Goal: Transaction & Acquisition: Purchase product/service

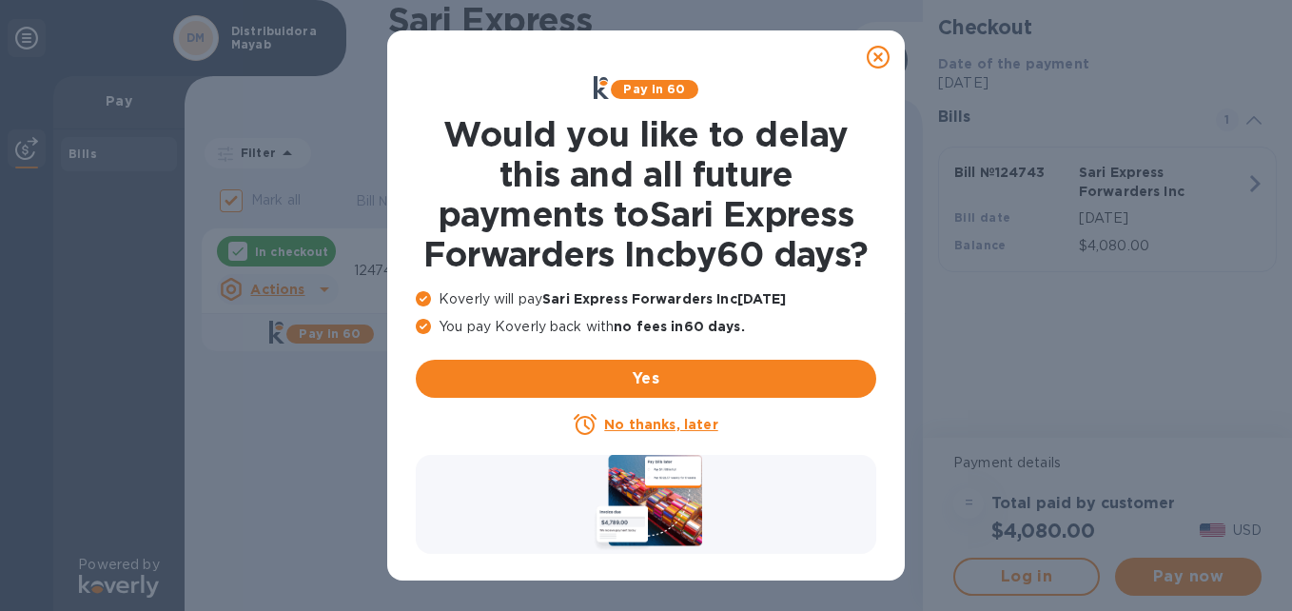
click at [877, 54] on icon at bounding box center [878, 57] width 23 height 23
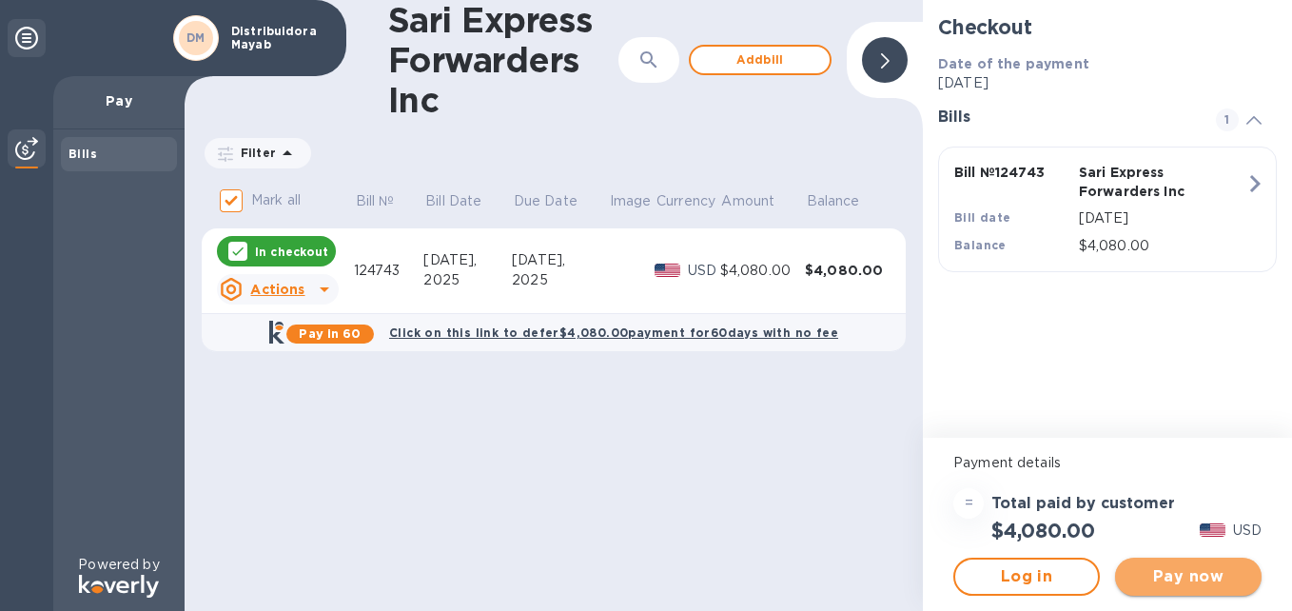
click at [1189, 580] on span "Pay now" at bounding box center [1189, 576] width 116 height 23
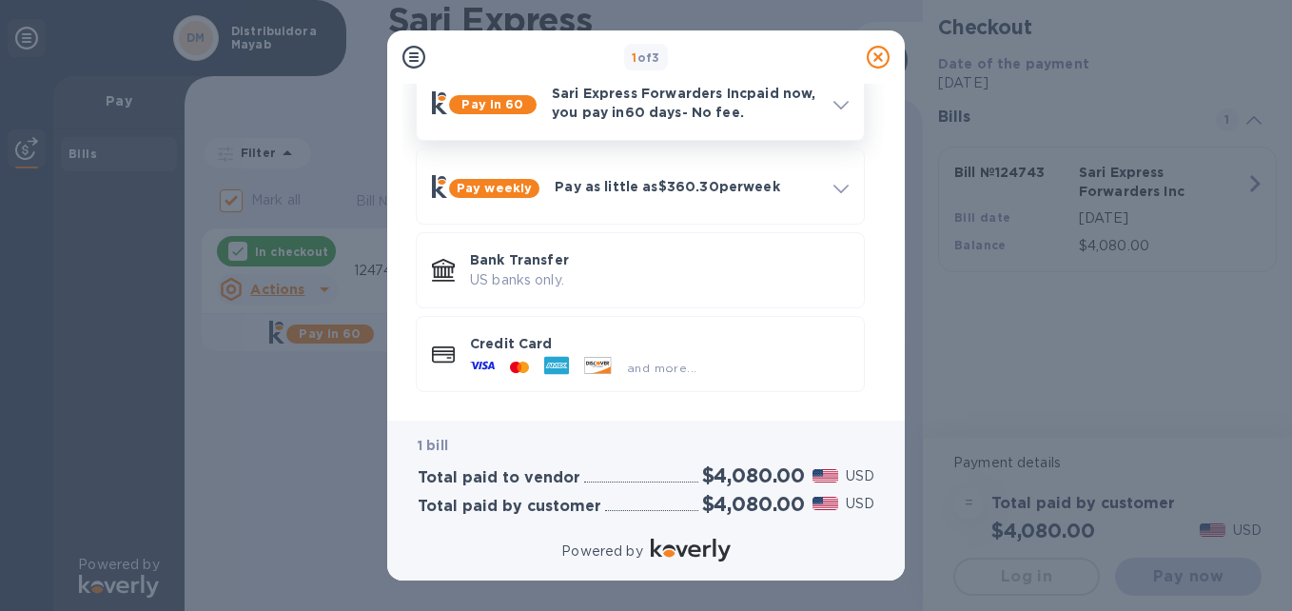
scroll to position [103, 0]
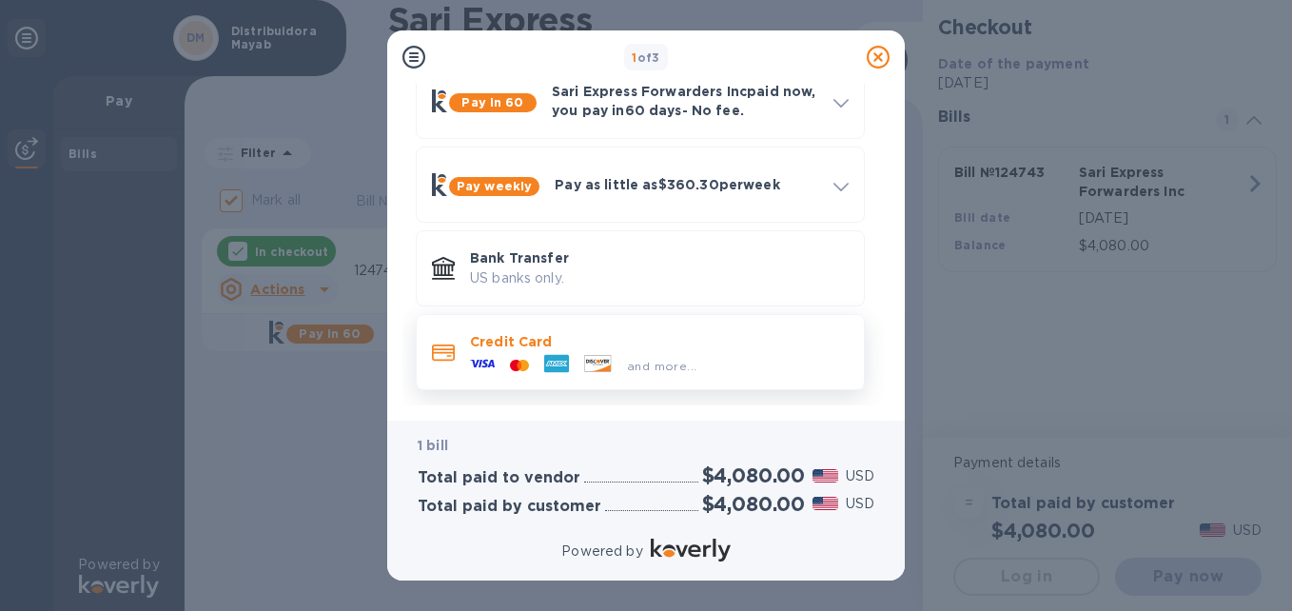
click at [580, 361] on div at bounding box center [598, 365] width 43 height 21
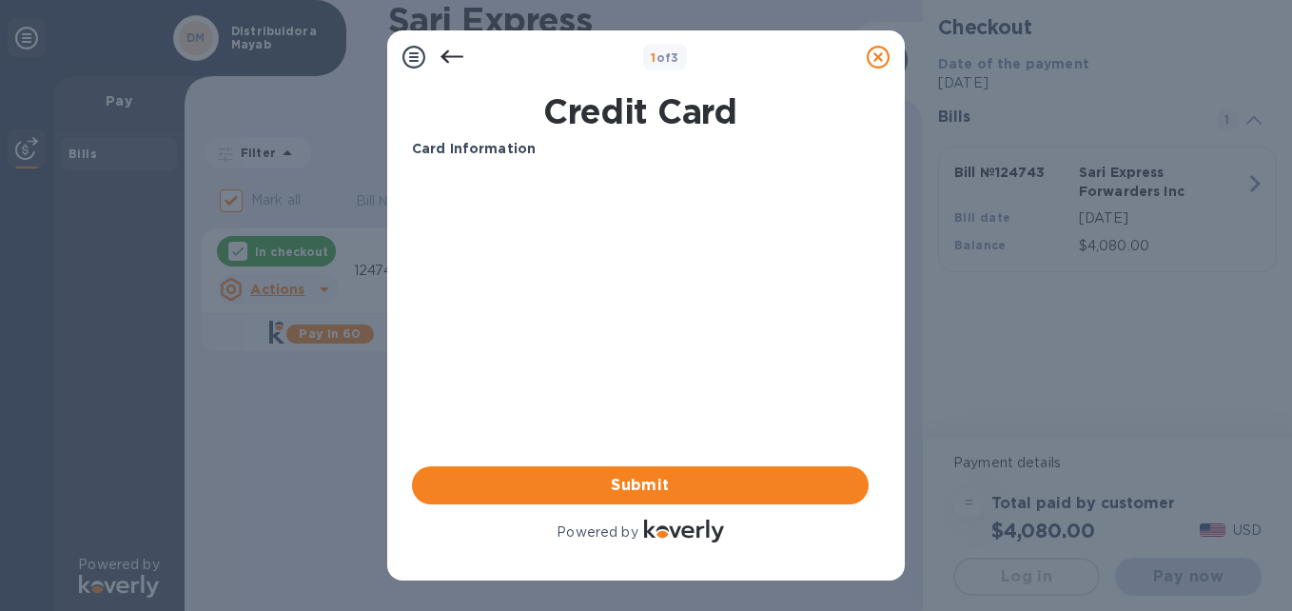
click at [443, 57] on icon at bounding box center [452, 56] width 23 height 13
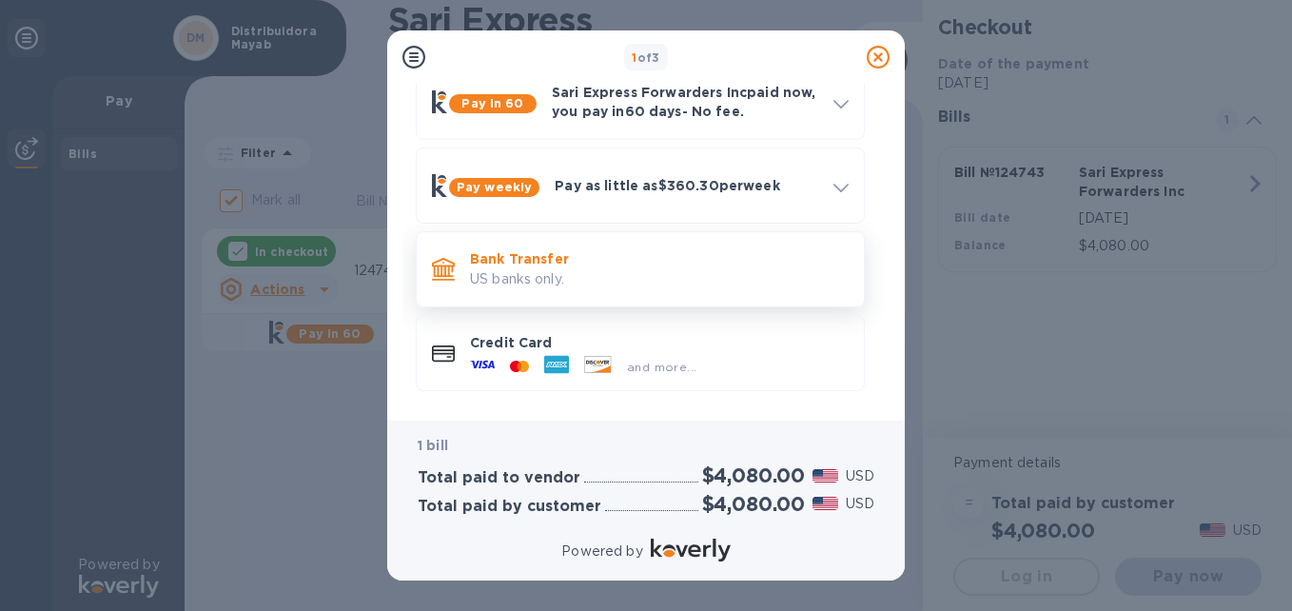
scroll to position [103, 0]
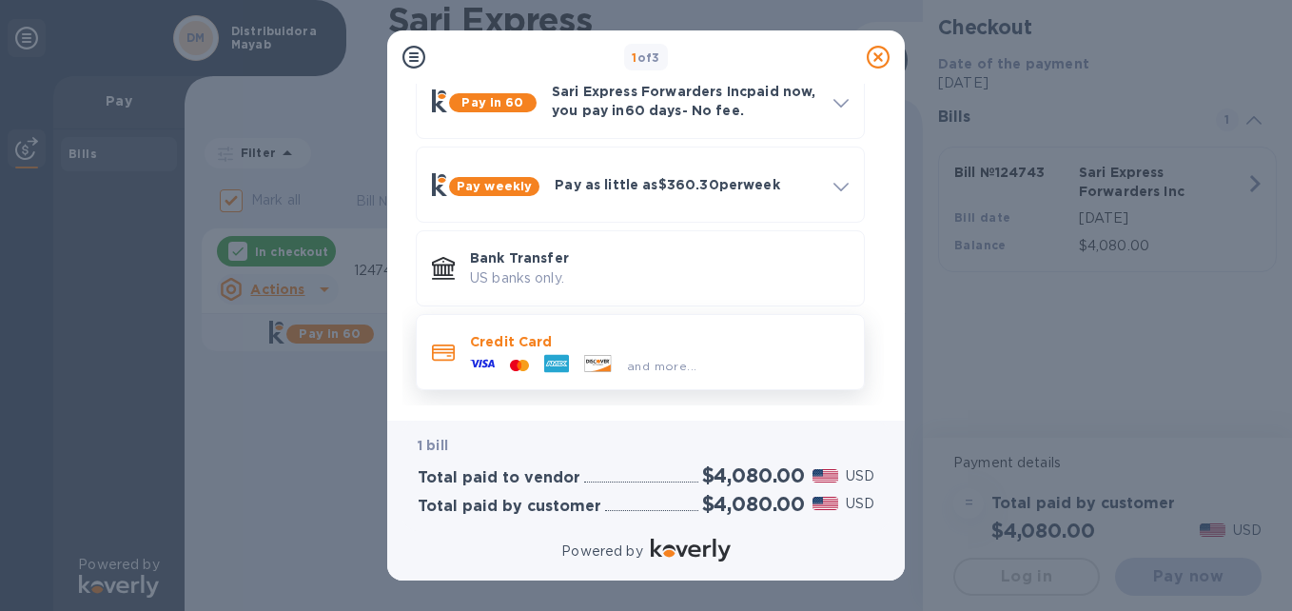
click at [600, 344] on p "Credit Card" at bounding box center [659, 341] width 379 height 19
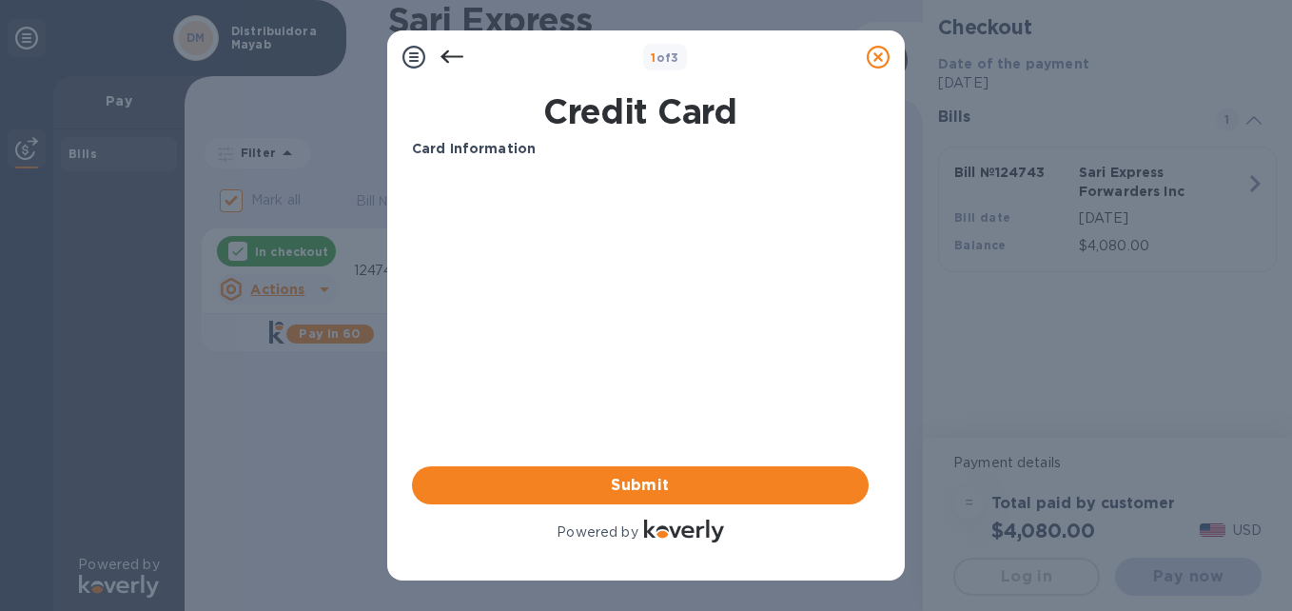
scroll to position [0, 0]
click at [619, 479] on span "Submit" at bounding box center [640, 485] width 426 height 23
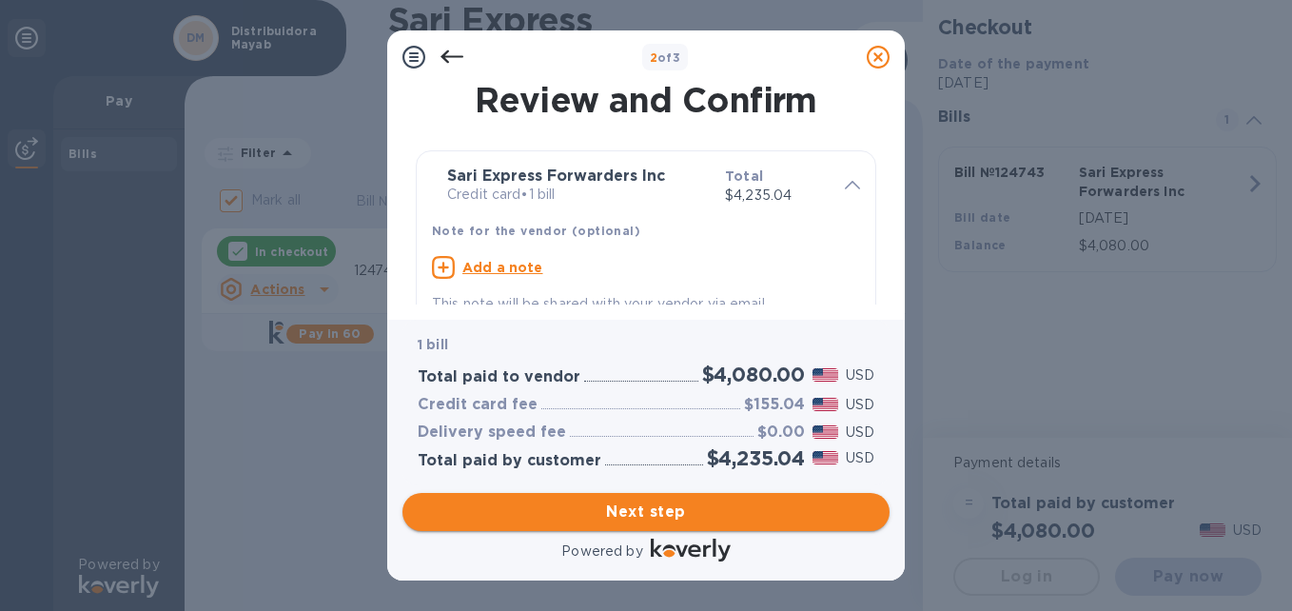
click at [670, 510] on span "Next step" at bounding box center [646, 512] width 457 height 23
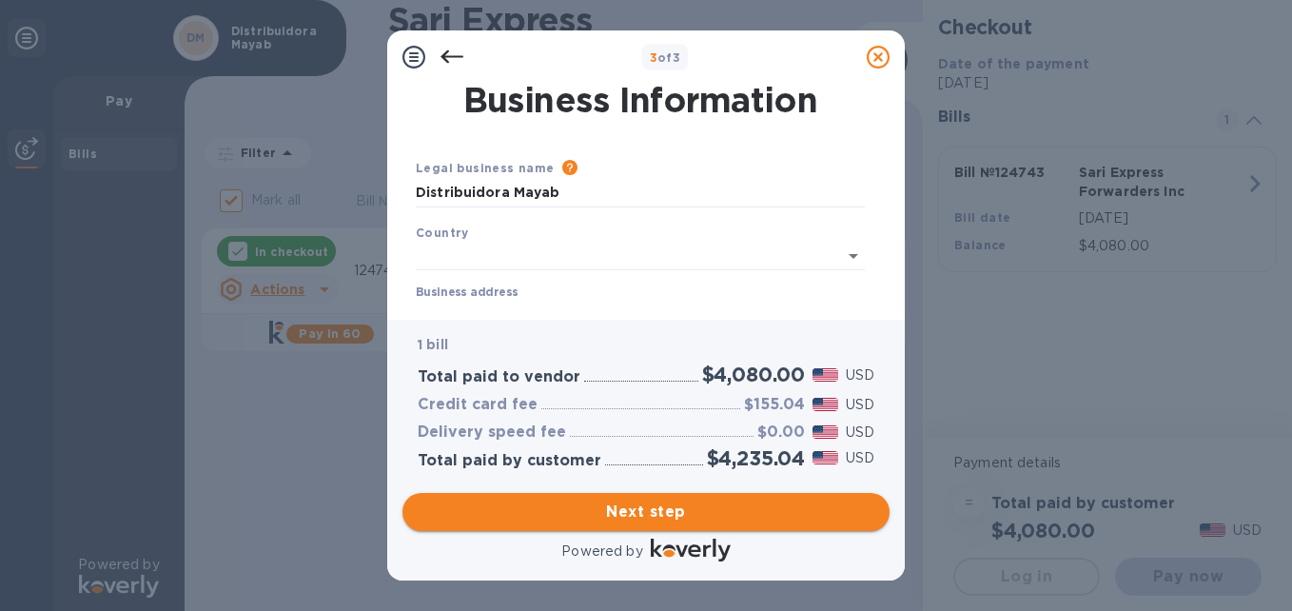
type input "[GEOGRAPHIC_DATA]"
click at [452, 49] on icon at bounding box center [452, 57] width 23 height 23
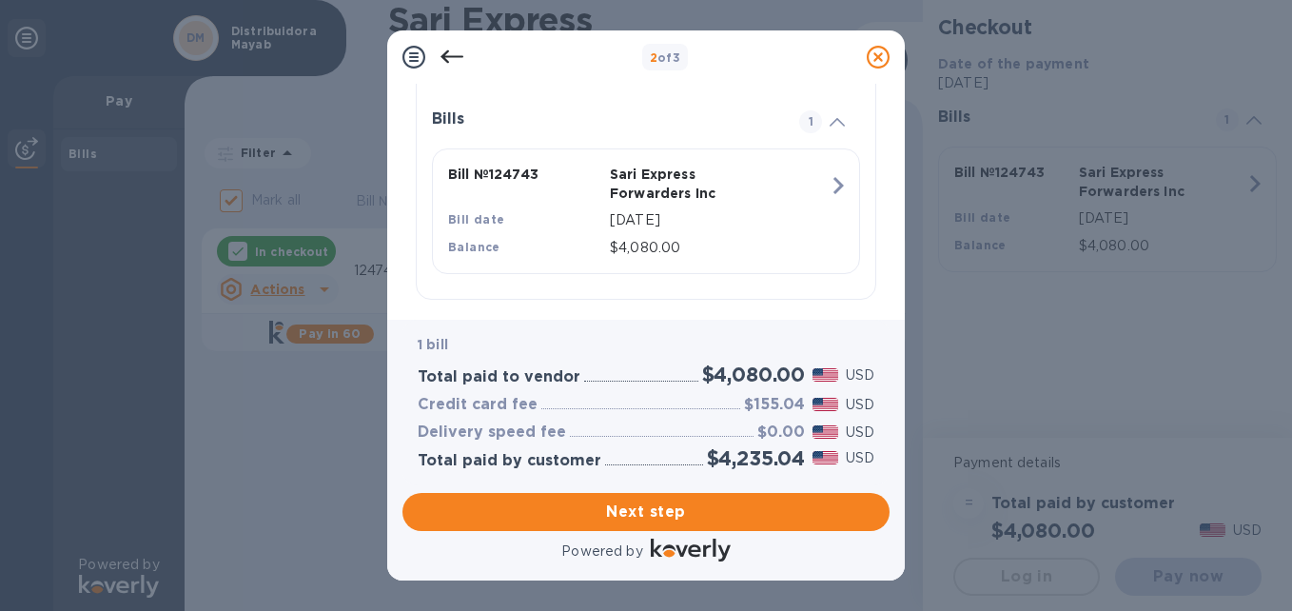
scroll to position [430, 0]
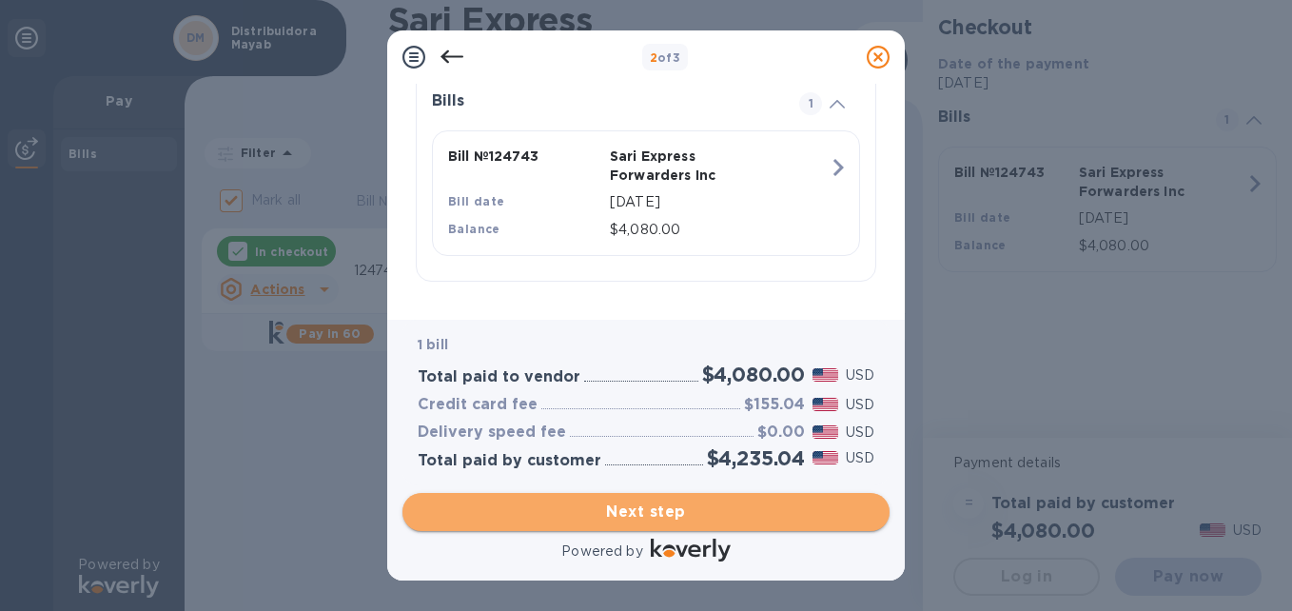
click at [670, 517] on span "Next step" at bounding box center [646, 512] width 457 height 23
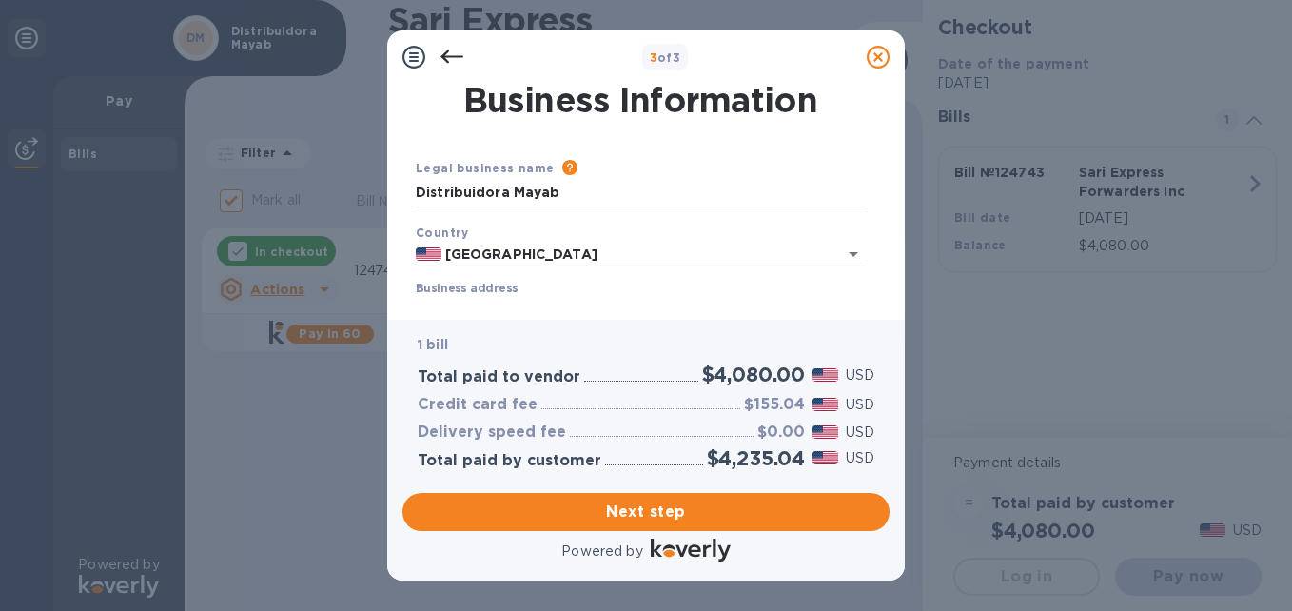
scroll to position [95, 0]
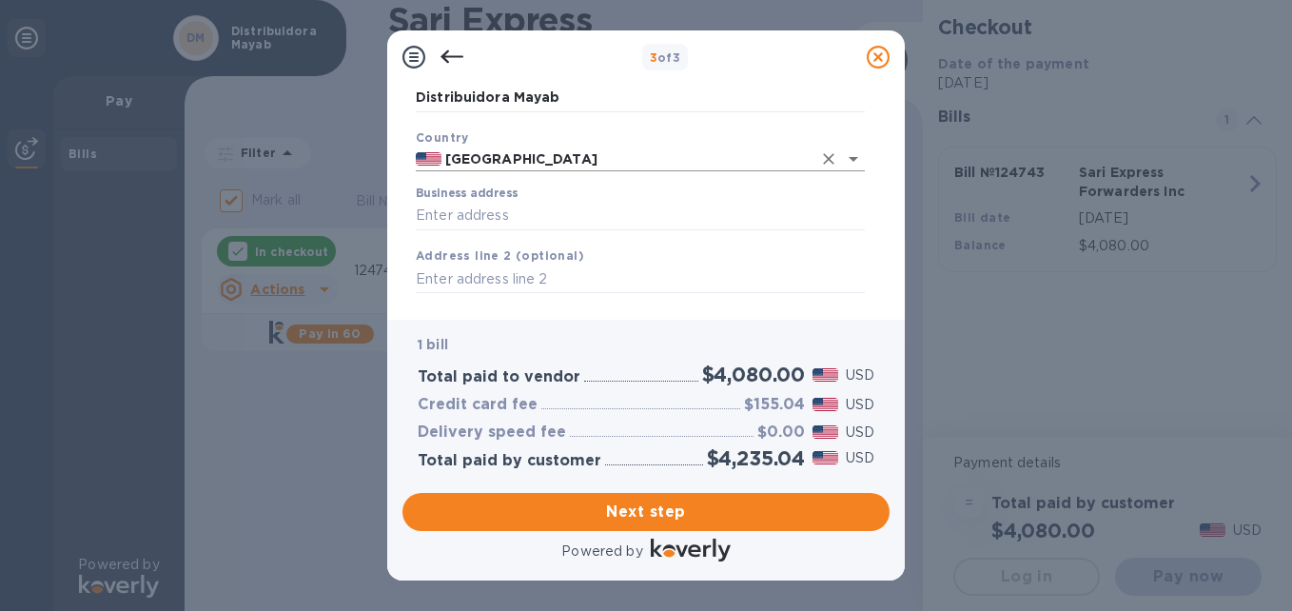
click at [574, 153] on input "[GEOGRAPHIC_DATA]" at bounding box center [627, 160] width 370 height 24
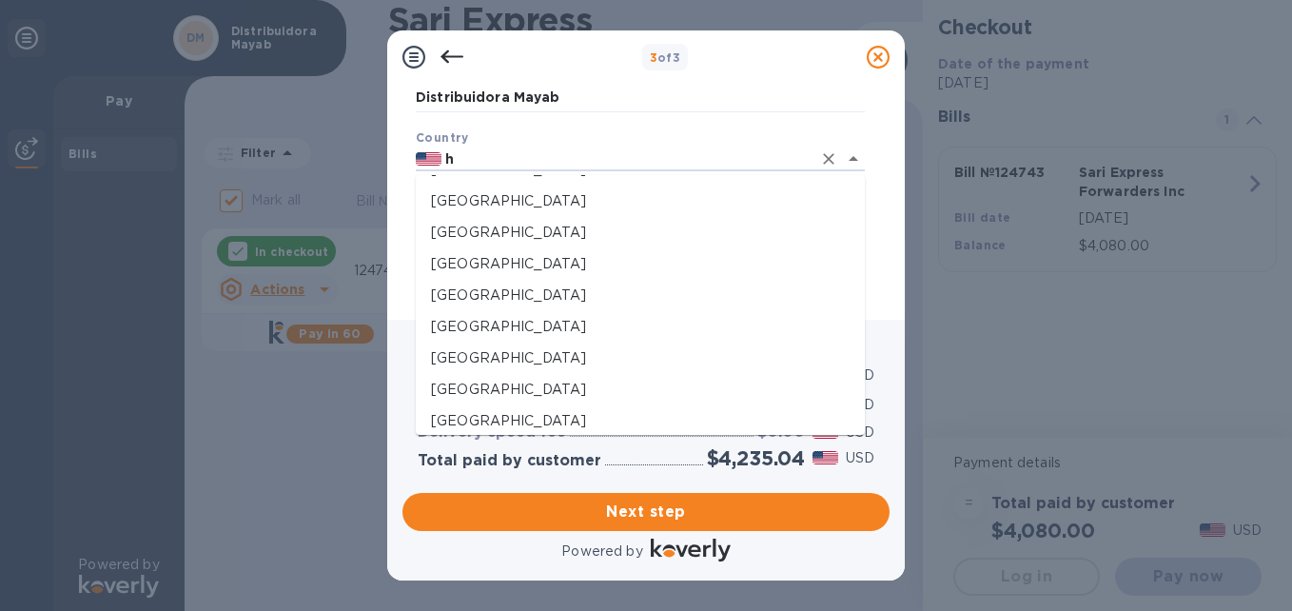
scroll to position [381, 0]
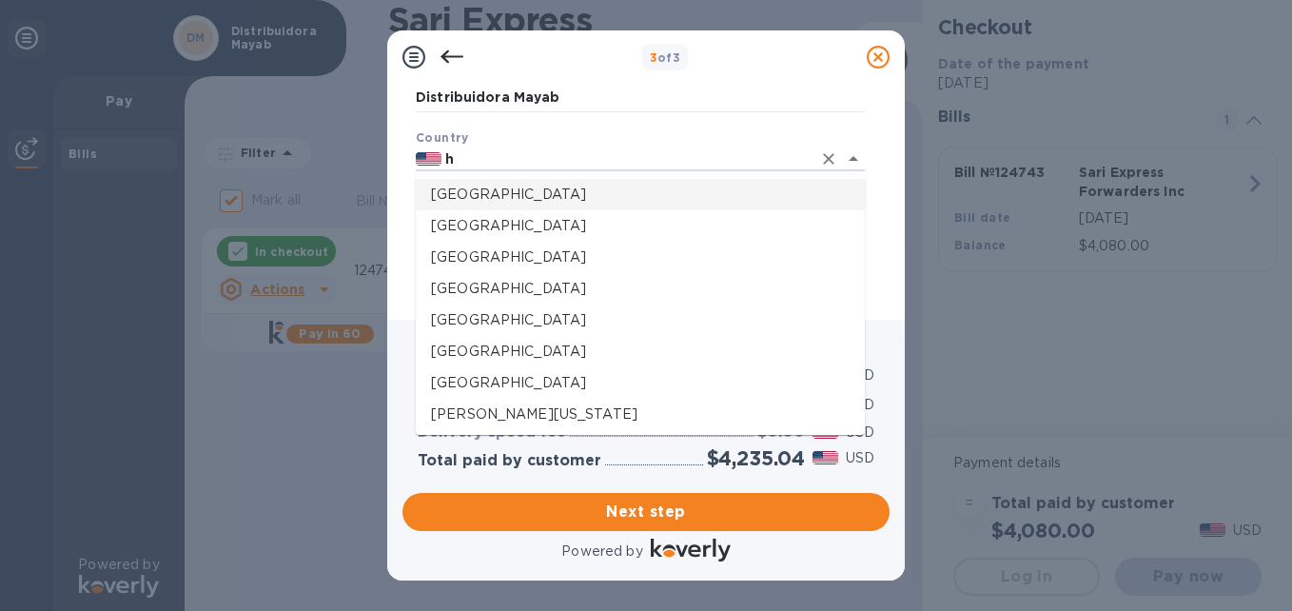
click at [491, 201] on p "[GEOGRAPHIC_DATA]" at bounding box center [640, 195] width 419 height 20
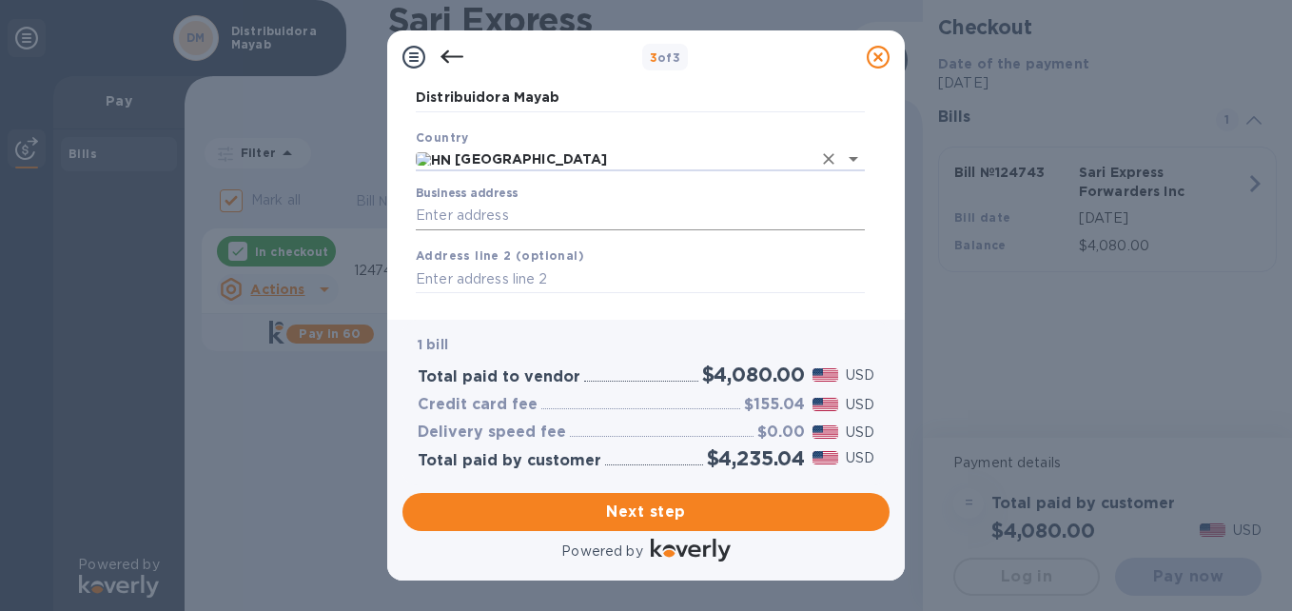
type input "[GEOGRAPHIC_DATA]"
click at [485, 216] on input "Business address" at bounding box center [640, 216] width 449 height 29
type input "[PERSON_NAME] Department [GEOGRAPHIC_DATA][PERSON_NAME]"
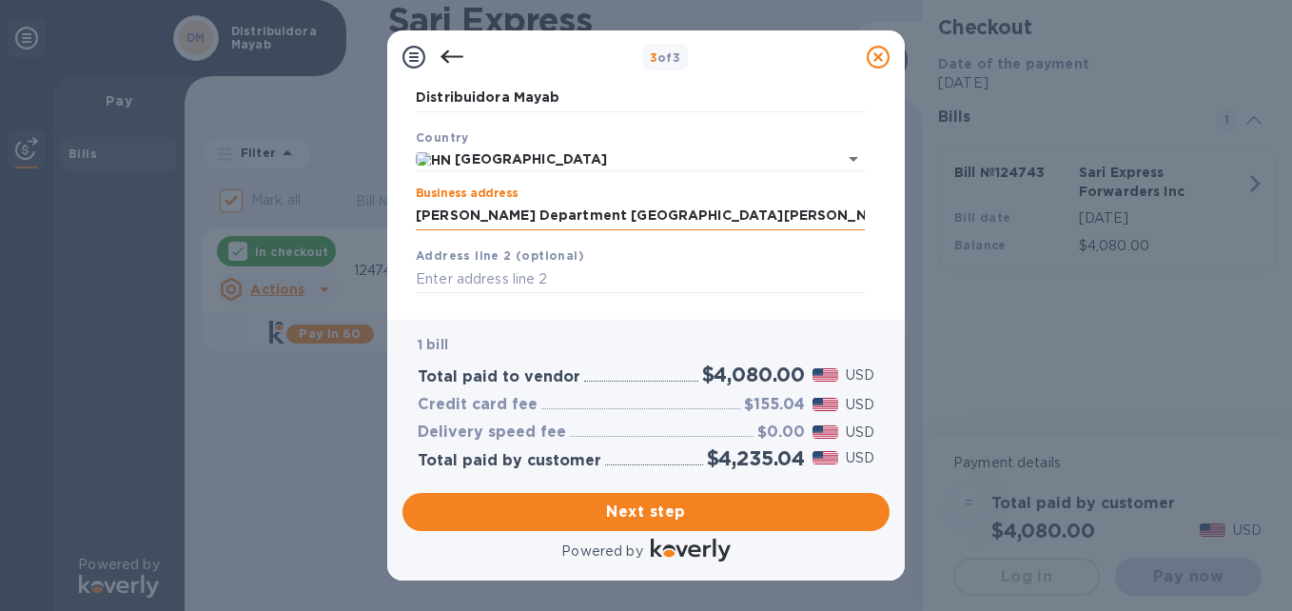
type input "San [PERSON_NAME] Sula"
type input "[PERSON_NAME] Department"
type input "21104"
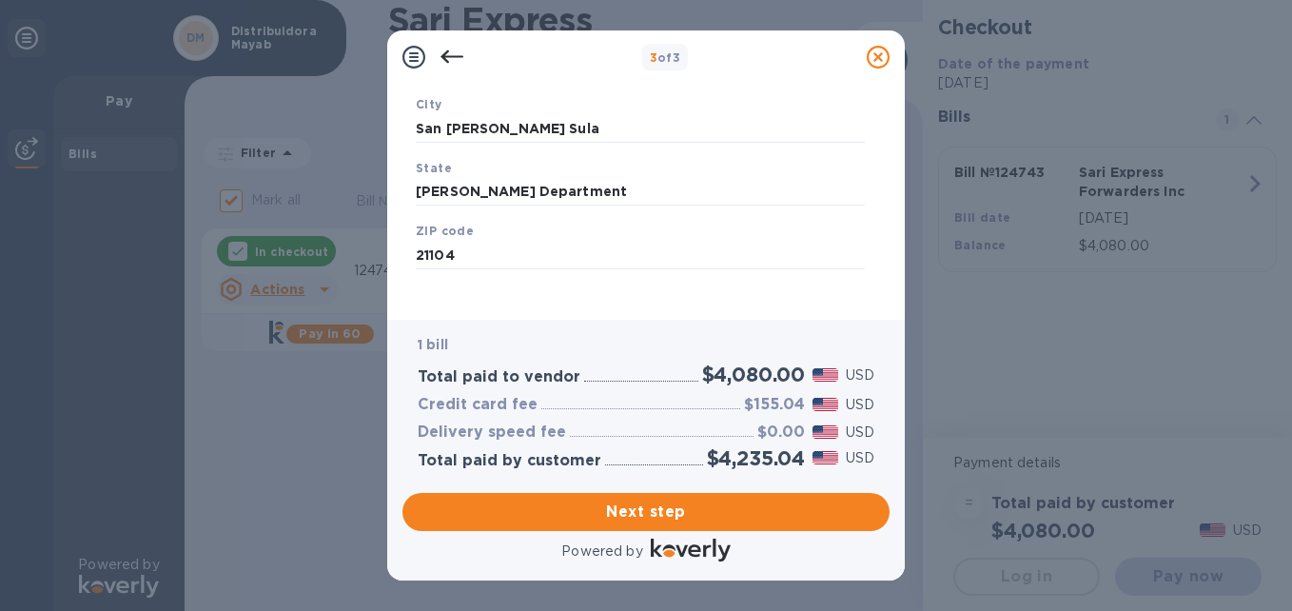
scroll to position [320, 0]
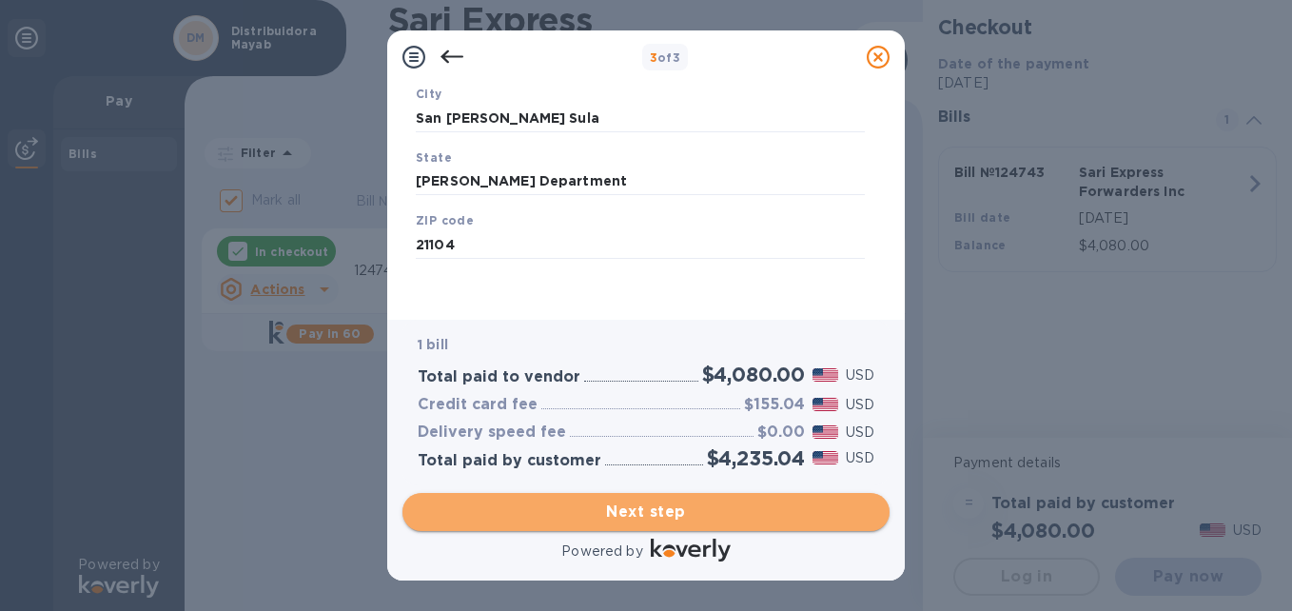
click at [634, 516] on span "Next step" at bounding box center [646, 512] width 457 height 23
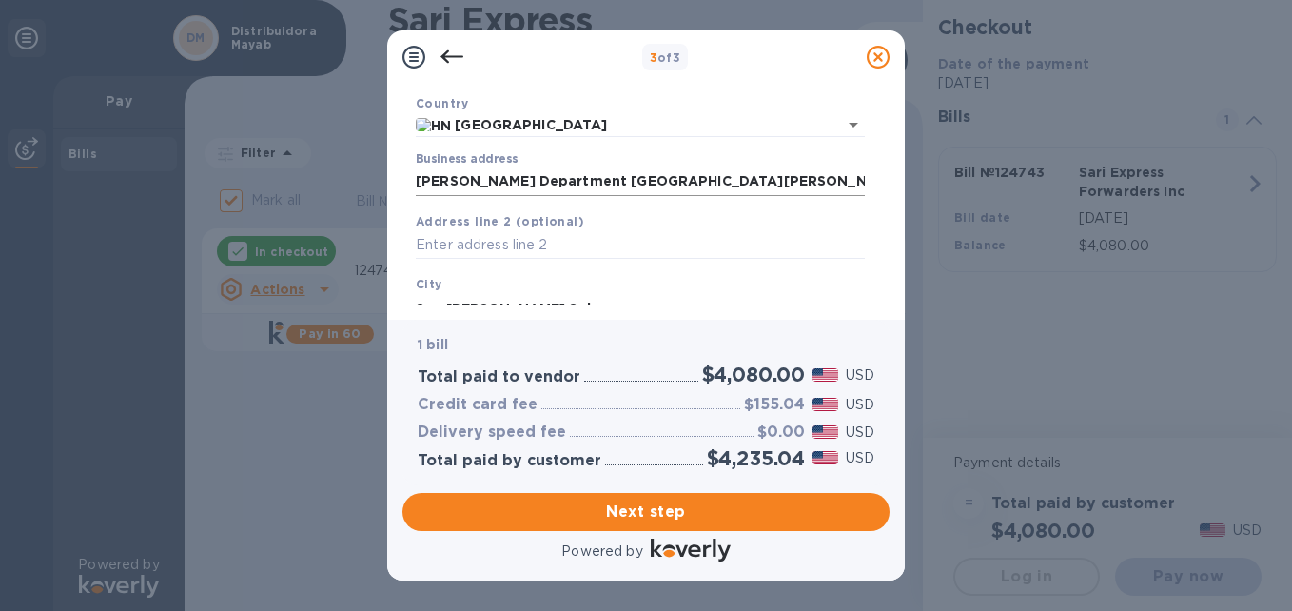
scroll to position [225, 0]
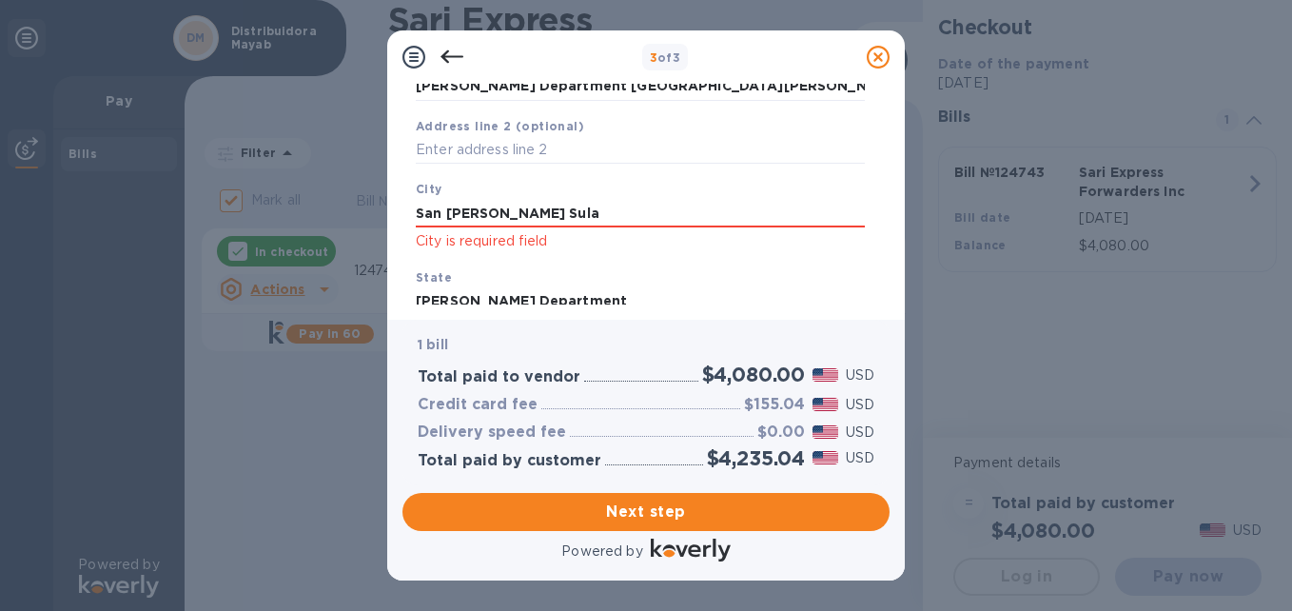
drag, startPoint x: 576, startPoint y: 212, endPoint x: 0, endPoint y: 259, distance: 577.7
click at [0, 259] on html "3 of 3 Business Information Legal business name Please provide the legal name t…" at bounding box center [646, 305] width 1292 height 611
type input "[PERSON_NAME]"
click at [669, 504] on span "Next step" at bounding box center [646, 512] width 457 height 23
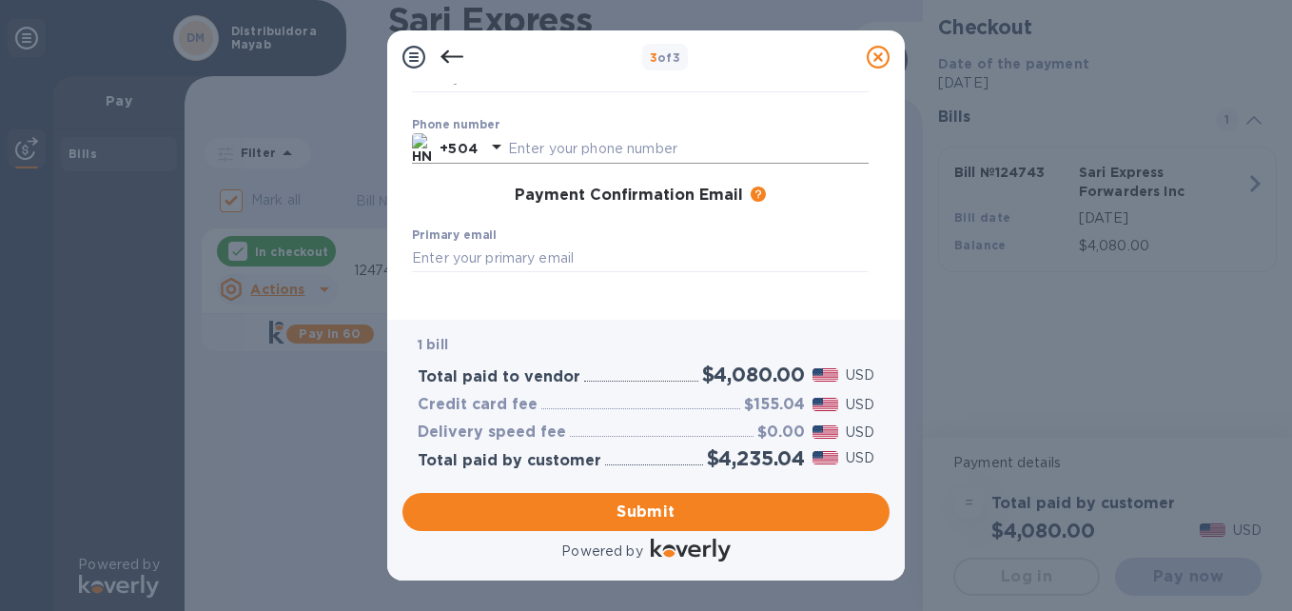
click at [605, 148] on input "text" at bounding box center [688, 148] width 361 height 29
type input "99673534"
type input "[PERSON_NAME]"
type input "[EMAIL_ADDRESS][DOMAIN_NAME]"
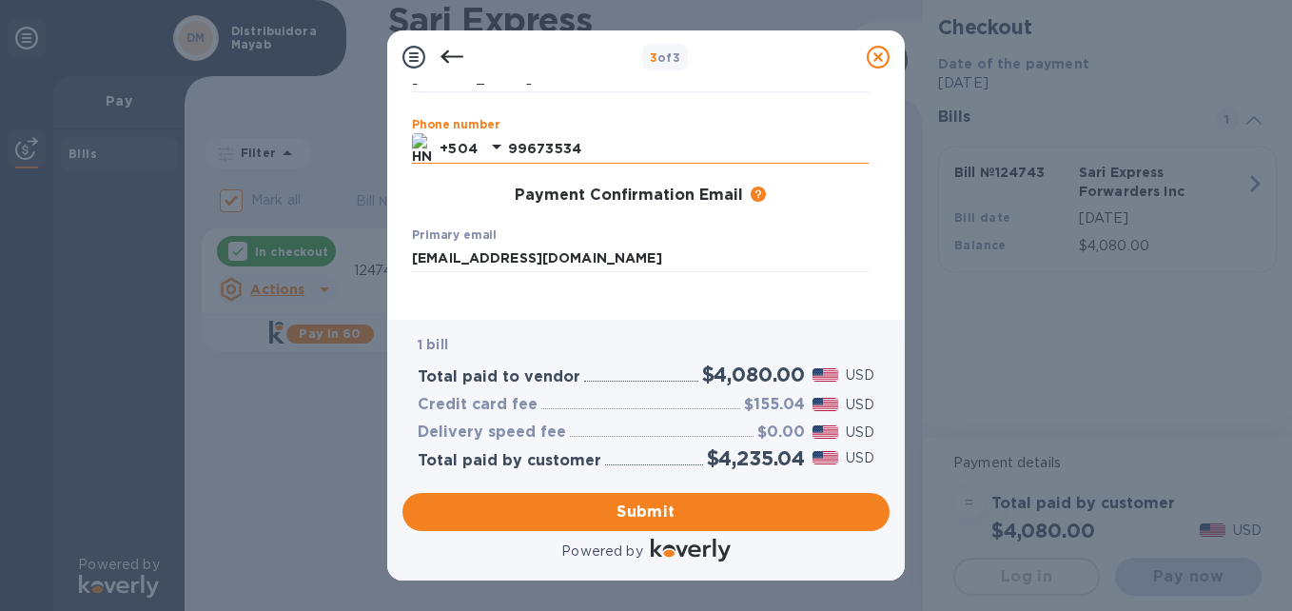
type input "[EMAIL_ADDRESS][DOMAIN_NAME]"
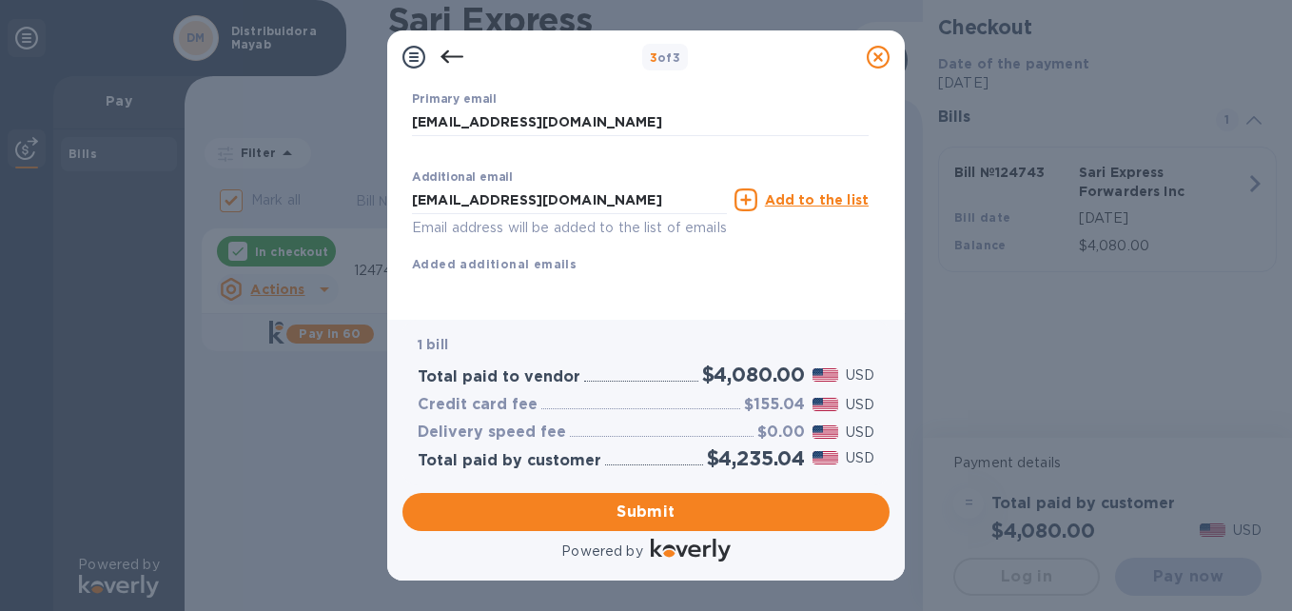
scroll to position [383, 0]
click at [660, 502] on span "Submit" at bounding box center [646, 512] width 457 height 23
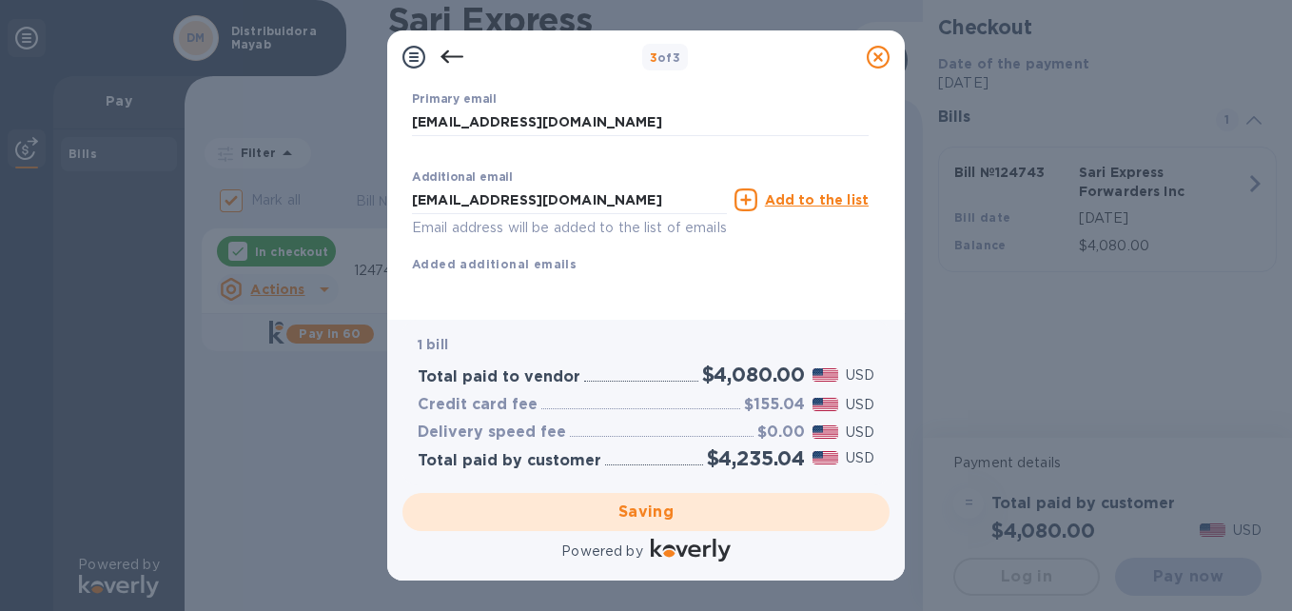
checkbox input "false"
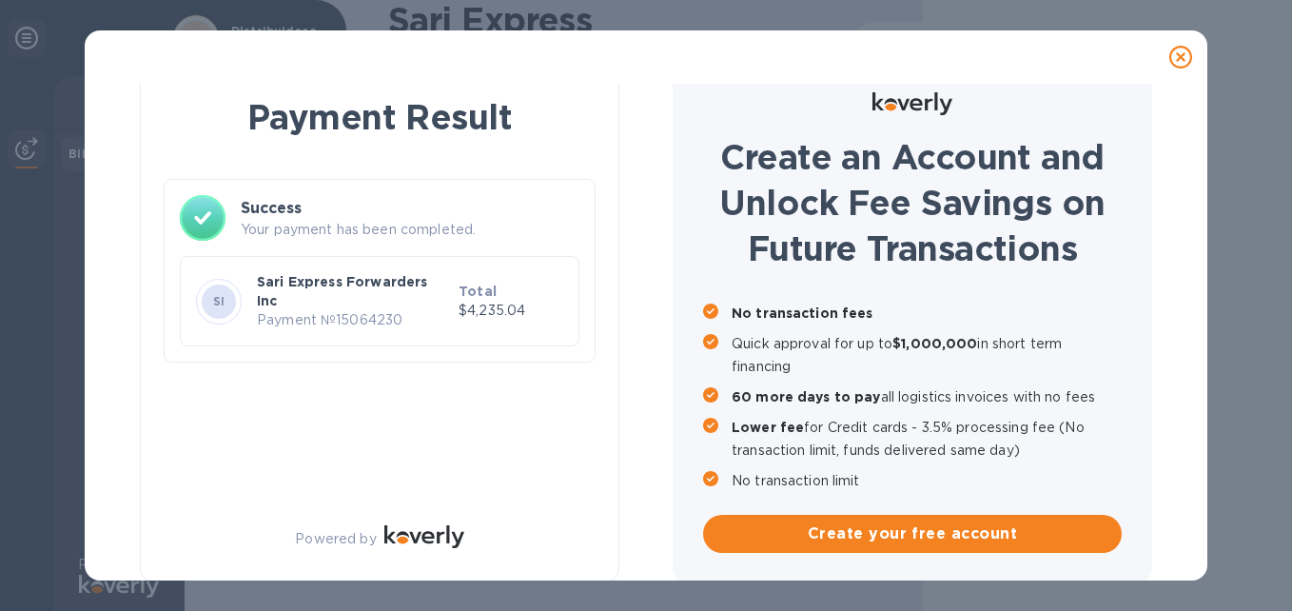
scroll to position [32, 0]
